Goal: Navigation & Orientation: Find specific page/section

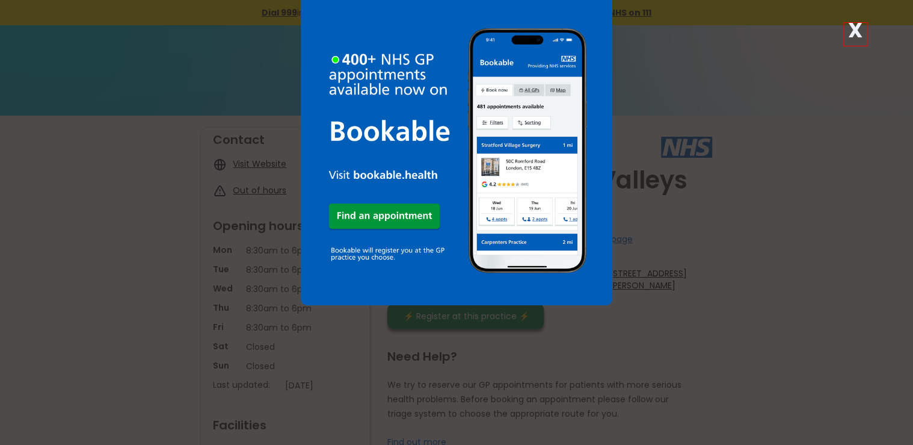
click at [852, 253] on div "X" at bounding box center [456, 222] width 913 height 445
